Goal: Check status: Check status

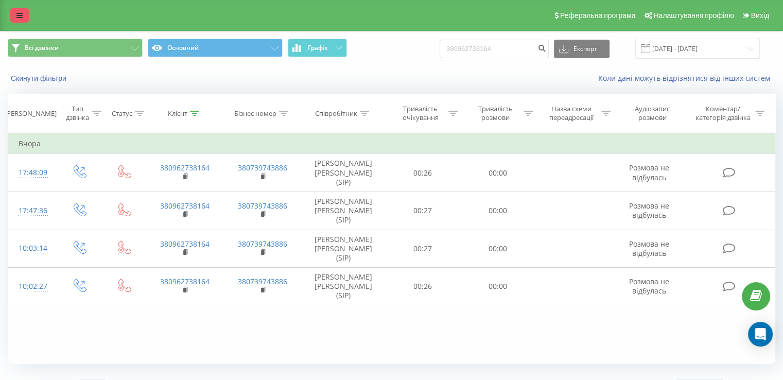
click at [22, 18] on icon at bounding box center [19, 15] width 6 height 7
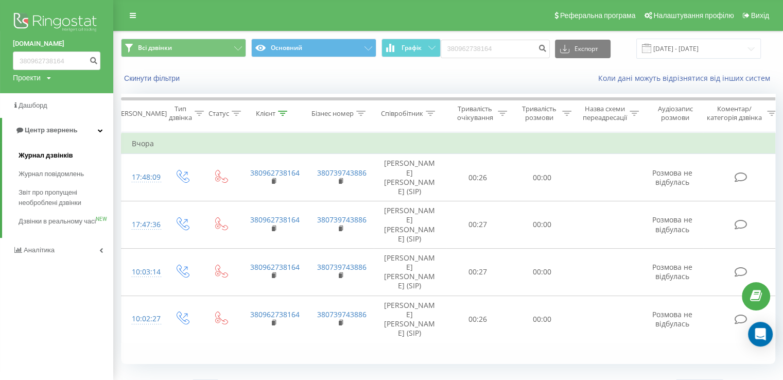
click at [58, 151] on span "Журнал дзвінків" at bounding box center [46, 155] width 55 height 10
click at [52, 151] on span "Журнал дзвінків" at bounding box center [46, 155] width 55 height 10
click at [51, 153] on span "Журнал дзвінків" at bounding box center [46, 155] width 55 height 10
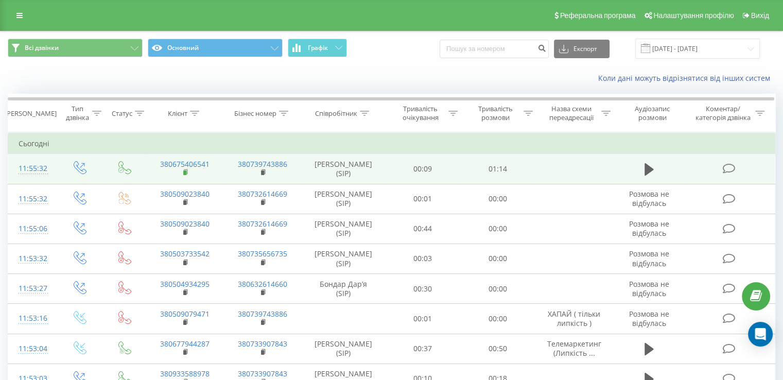
click at [186, 175] on icon at bounding box center [186, 172] width 6 height 7
